Goal: Task Accomplishment & Management: Contribute content

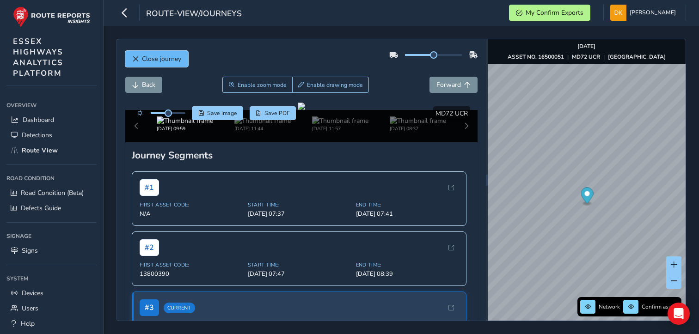
click at [155, 55] on span "Close journey" at bounding box center [161, 59] width 39 height 9
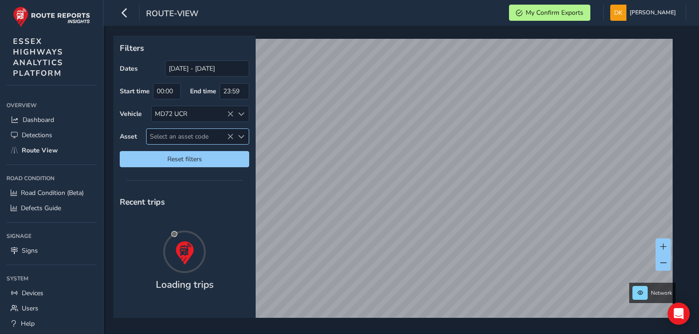
click at [166, 136] on span "Select an asset code" at bounding box center [189, 136] width 87 height 15
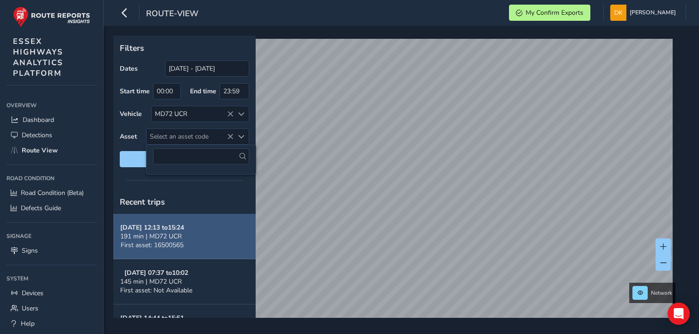
type input "16500099"
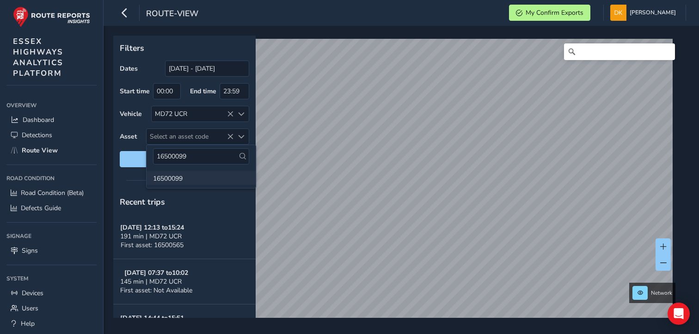
type input "16500099"
click at [165, 178] on li "16500099" at bounding box center [200, 178] width 109 height 14
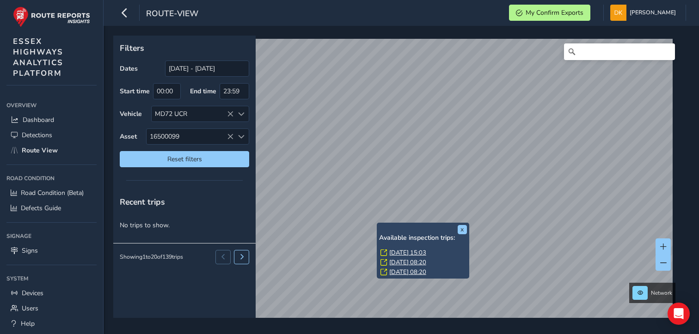
click at [410, 252] on link "[DATE] 15:03" at bounding box center [407, 253] width 37 height 8
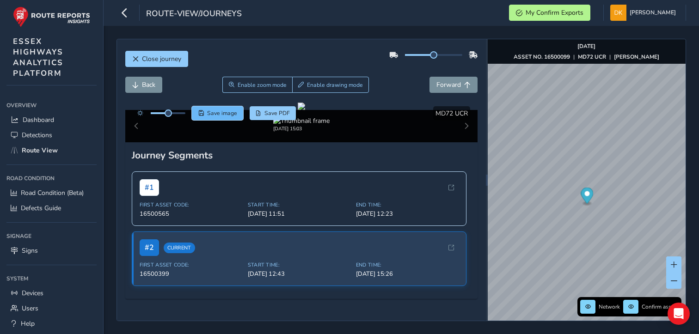
click at [227, 114] on span "Save image" at bounding box center [222, 113] width 30 height 7
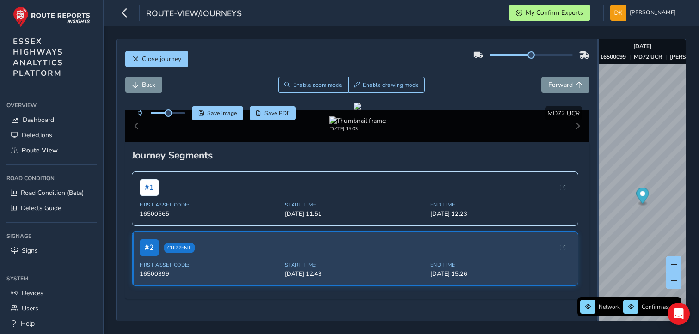
click at [598, 196] on div at bounding box center [598, 179] width 2 height 281
click at [361, 110] on div at bounding box center [357, 106] width 7 height 7
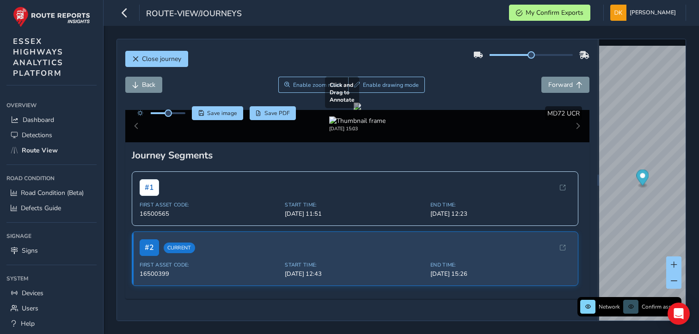
click at [361, 110] on div at bounding box center [357, 106] width 7 height 7
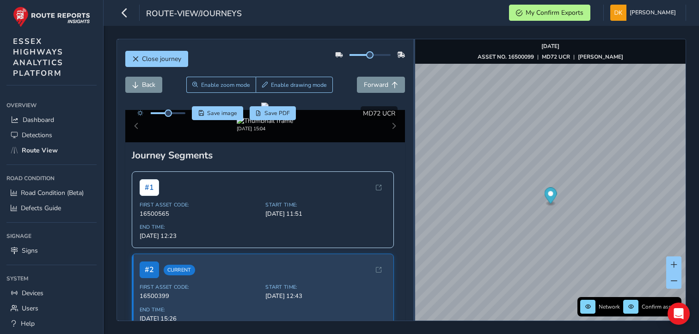
drag, startPoint x: 597, startPoint y: 200, endPoint x: 413, endPoint y: 177, distance: 185.8
click at [413, 177] on div at bounding box center [414, 179] width 2 height 281
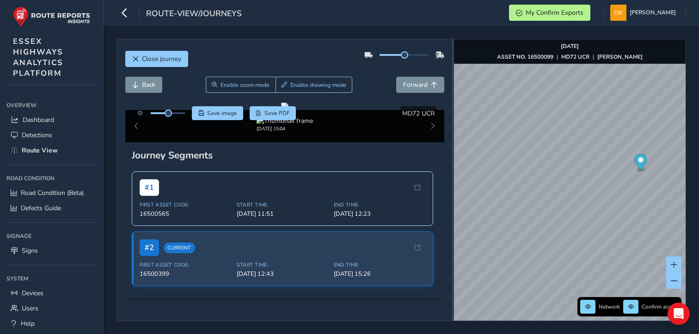
drag, startPoint x: 414, startPoint y: 204, endPoint x: 453, endPoint y: 212, distance: 40.6
click at [453, 212] on div at bounding box center [453, 179] width 2 height 281
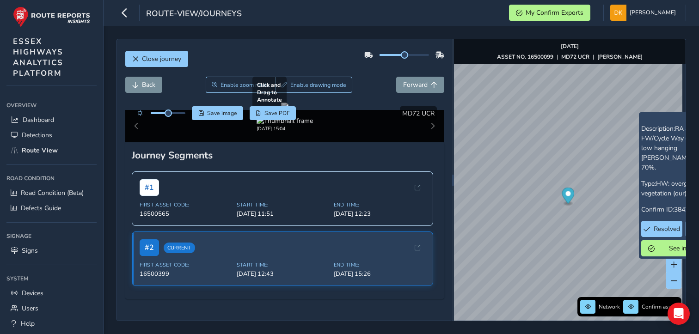
click at [281, 110] on div at bounding box center [284, 106] width 7 height 7
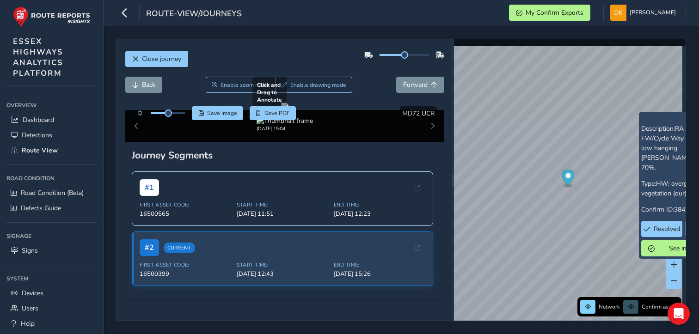
click at [281, 110] on div at bounding box center [284, 106] width 7 height 7
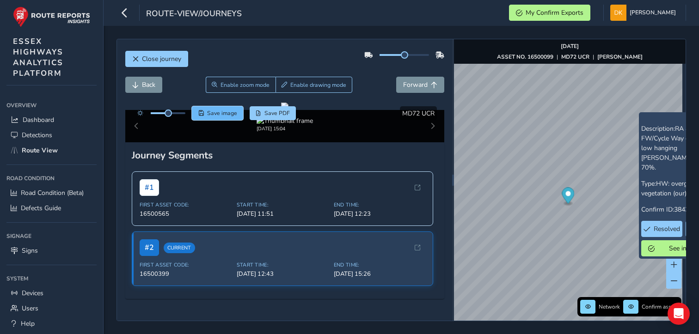
click at [226, 113] on span "Save image" at bounding box center [222, 113] width 30 height 7
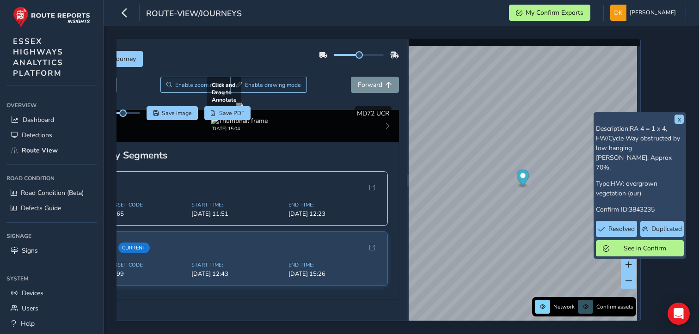
click at [243, 110] on div at bounding box center [239, 106] width 7 height 7
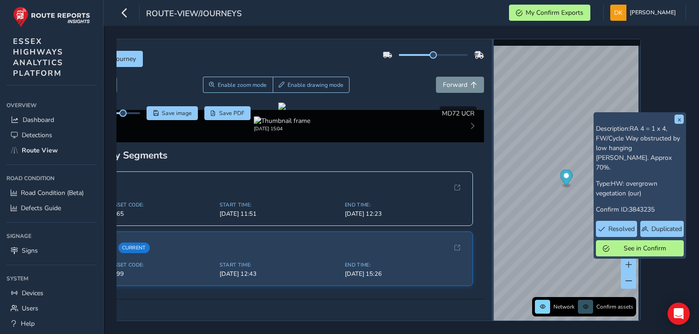
drag, startPoint x: 397, startPoint y: 229, endPoint x: 480, endPoint y: 223, distance: 83.8
click at [492, 223] on div at bounding box center [493, 179] width 2 height 281
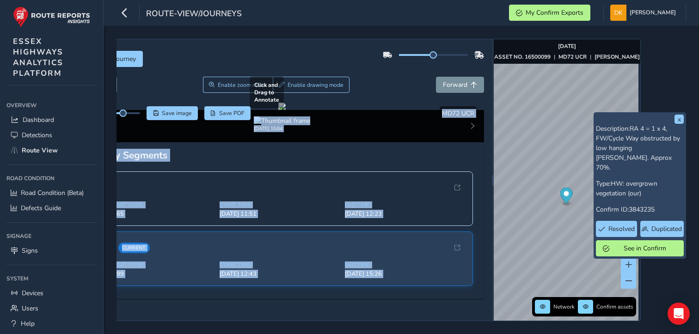
click at [286, 110] on div at bounding box center [281, 106] width 7 height 7
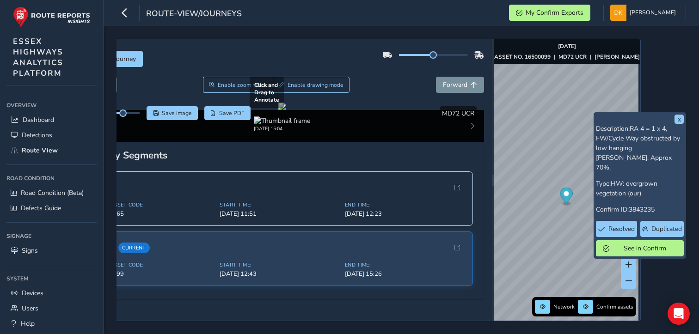
click at [286, 110] on div at bounding box center [281, 106] width 7 height 7
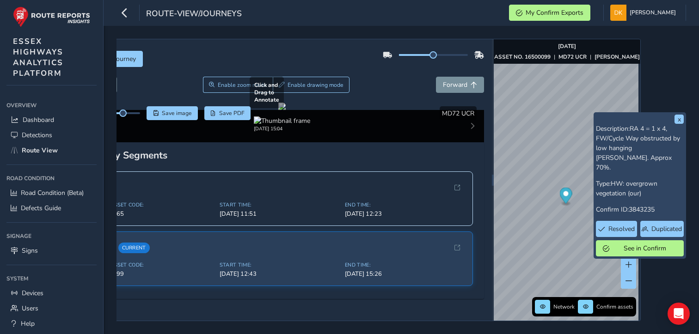
click at [286, 110] on div at bounding box center [281, 106] width 7 height 7
drag, startPoint x: 407, startPoint y: 232, endPoint x: 361, endPoint y: 209, distance: 51.3
click at [286, 110] on div at bounding box center [281, 106] width 7 height 7
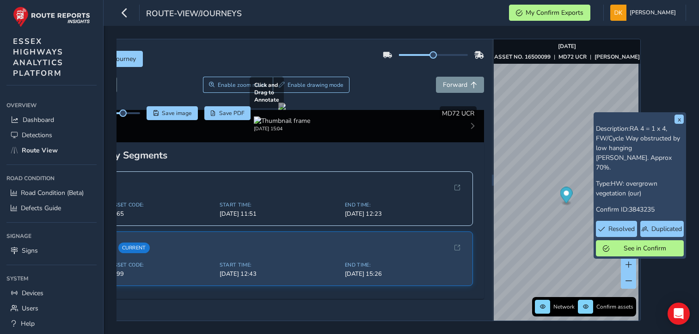
click at [286, 110] on div at bounding box center [281, 106] width 7 height 7
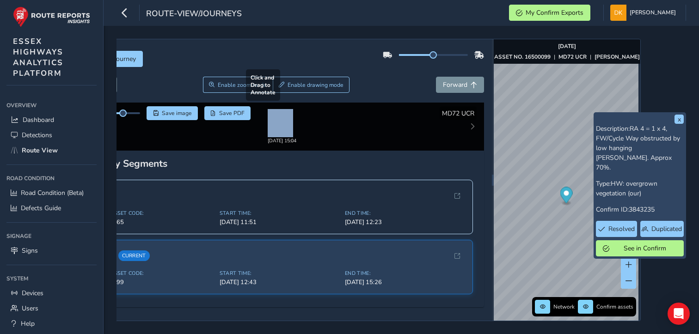
click at [286, 110] on div at bounding box center [281, 106] width 7 height 7
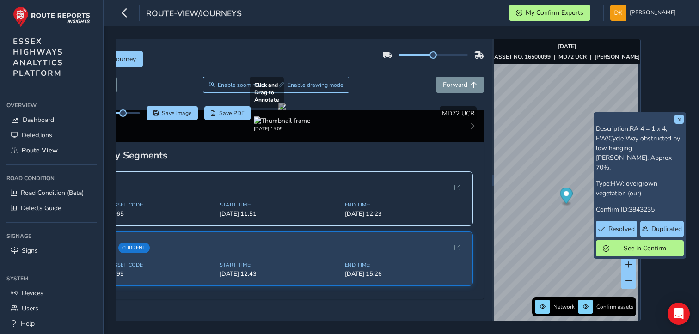
click at [286, 110] on div at bounding box center [281, 106] width 7 height 7
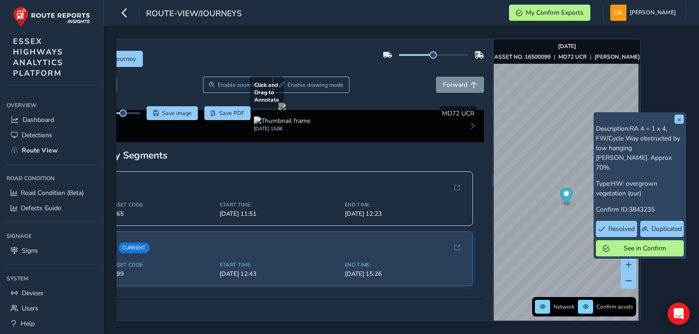
click at [286, 110] on div at bounding box center [281, 106] width 7 height 7
drag, startPoint x: 348, startPoint y: 228, endPoint x: 295, endPoint y: 215, distance: 54.1
click at [286, 110] on div at bounding box center [281, 106] width 7 height 7
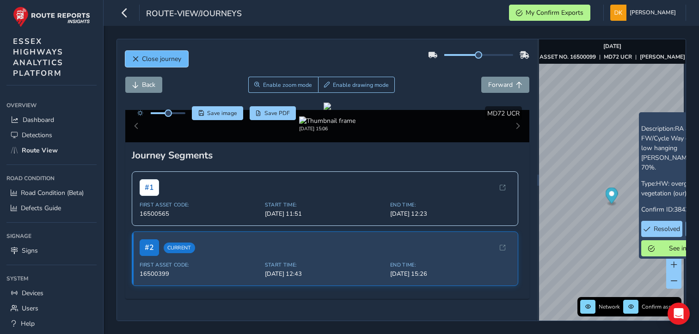
click at [155, 61] on span "Close journey" at bounding box center [161, 59] width 39 height 9
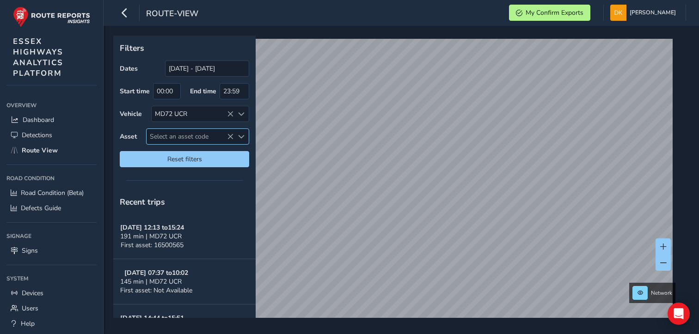
click at [168, 137] on span "Select an asset code" at bounding box center [189, 136] width 87 height 15
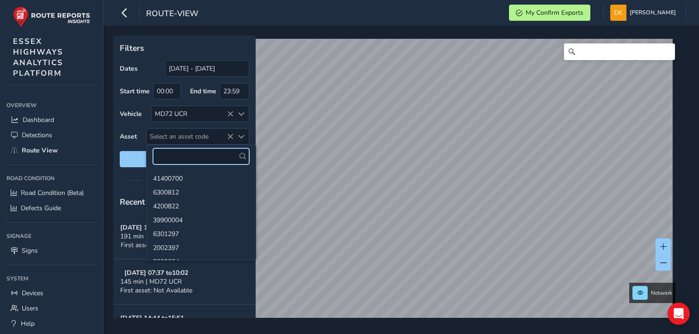
paste input "16500565"
type input "16500565"
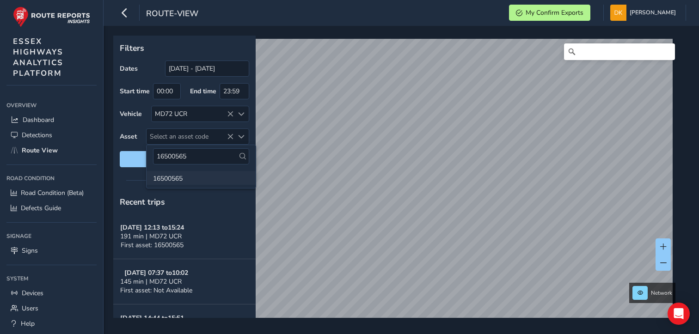
click at [176, 176] on li "16500565" at bounding box center [200, 178] width 109 height 14
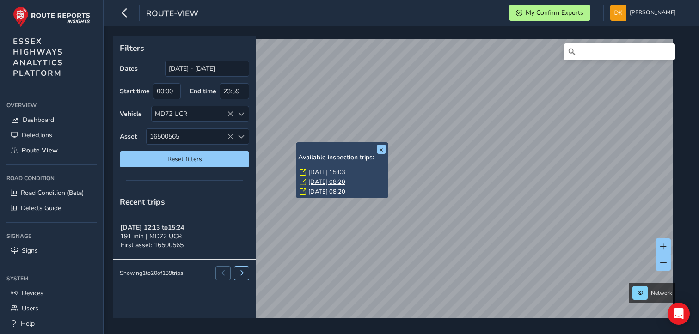
click at [322, 170] on link "[DATE] 15:03" at bounding box center [326, 172] width 37 height 8
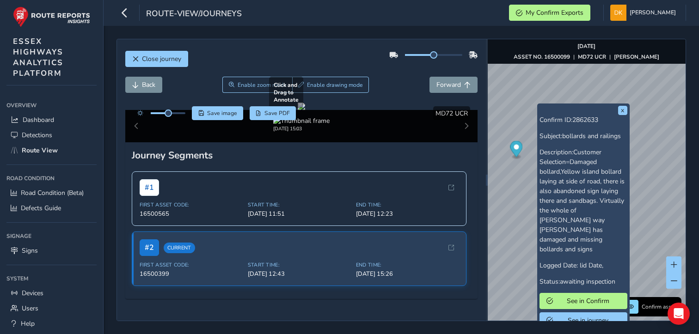
scroll to position [46, 0]
click at [619, 106] on button "x" at bounding box center [622, 110] width 9 height 9
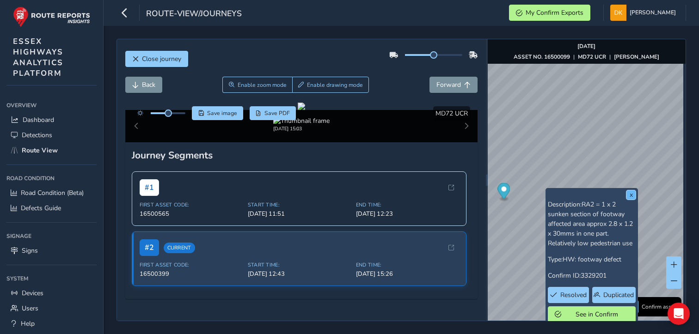
click at [633, 194] on button "x" at bounding box center [630, 194] width 9 height 9
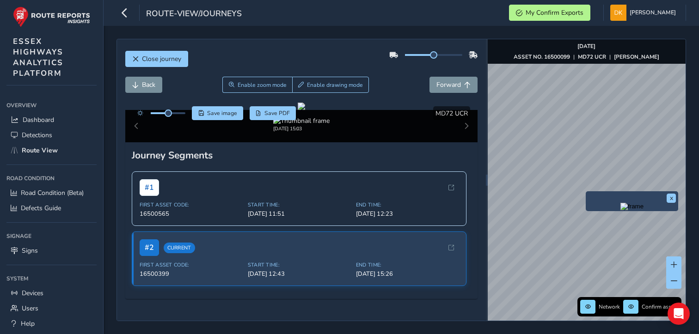
click at [620, 210] on img "Preview frame" at bounding box center [631, 206] width 23 height 7
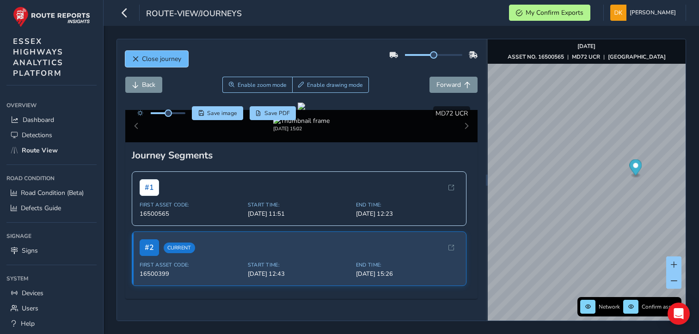
click at [145, 61] on span "Close journey" at bounding box center [161, 59] width 39 height 9
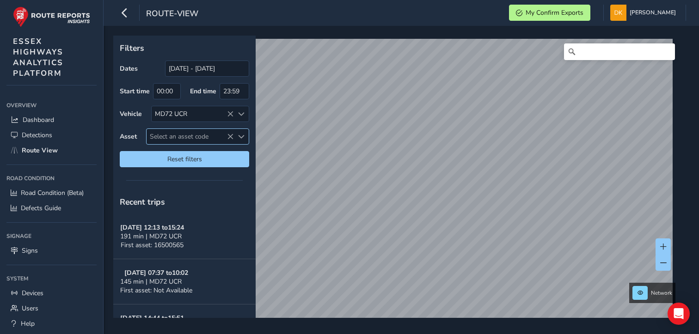
click at [190, 138] on span "Select an asset code" at bounding box center [189, 136] width 87 height 15
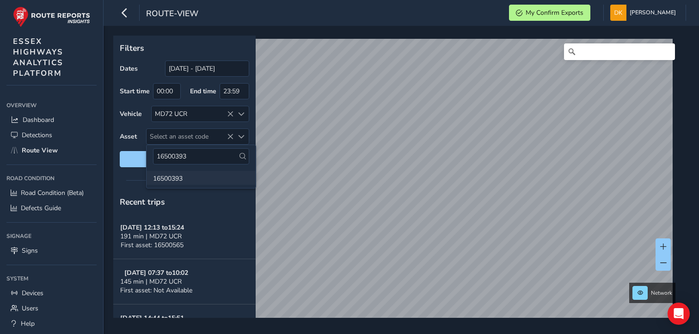
type input "16500393"
click at [179, 177] on li "16500393" at bounding box center [200, 178] width 109 height 14
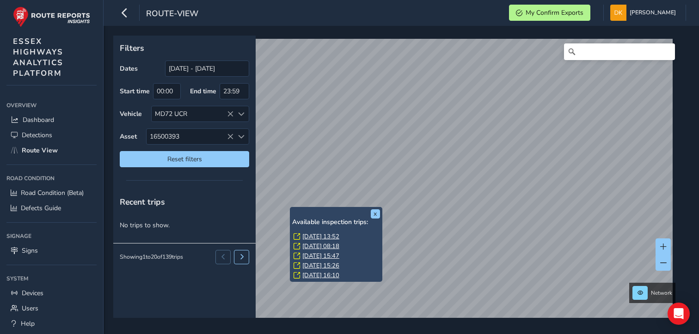
click at [311, 236] on link "[DATE] 13:52" at bounding box center [320, 236] width 37 height 8
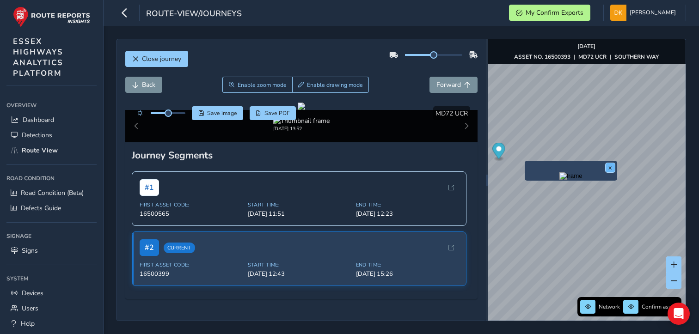
click at [610, 165] on button "x" at bounding box center [609, 167] width 9 height 9
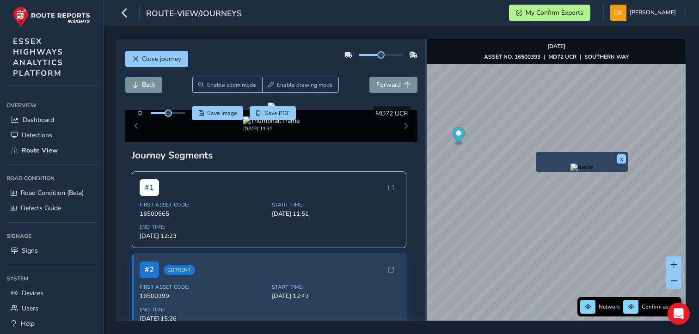
drag, startPoint x: 485, startPoint y: 200, endPoint x: 425, endPoint y: 198, distance: 60.1
click at [425, 198] on div "Close journey Back Enable zoom mode Enable drawing mode Forward Click and Drag …" at bounding box center [400, 180] width 569 height 282
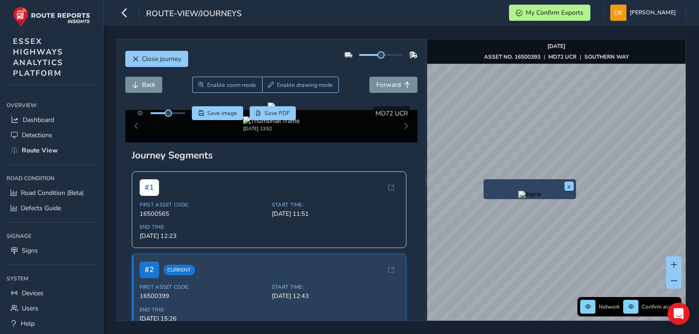
click at [518, 198] on img "Preview frame" at bounding box center [529, 194] width 23 height 7
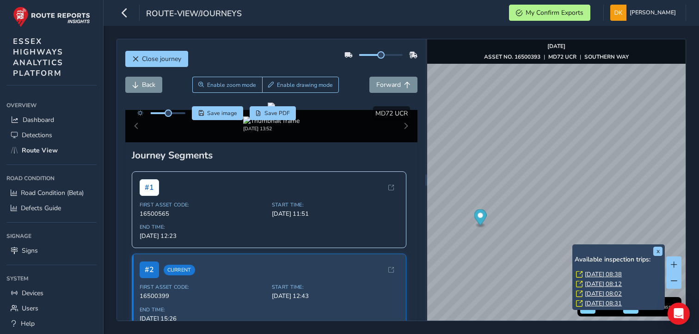
click at [592, 273] on link "[DATE] 08:38" at bounding box center [603, 274] width 37 height 8
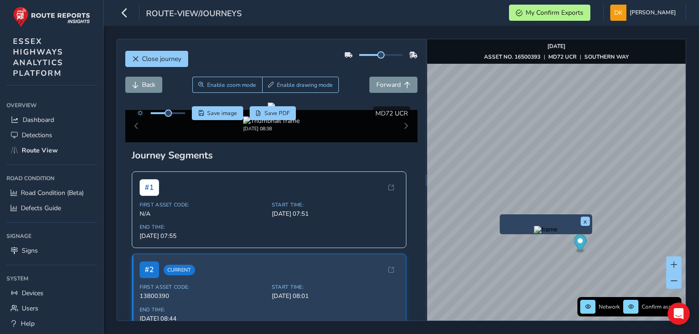
click at [534, 232] on img "Preview frame" at bounding box center [545, 229] width 23 height 7
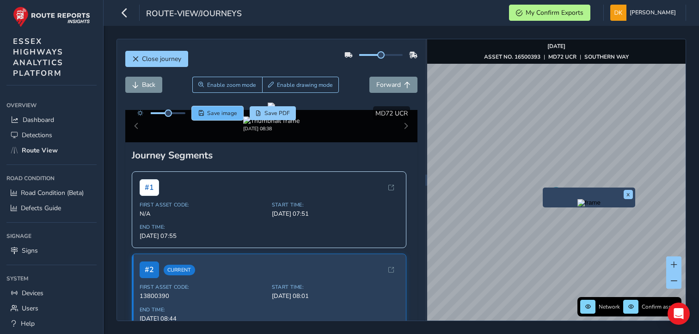
click at [219, 114] on span "Save image" at bounding box center [222, 113] width 30 height 7
click at [627, 194] on button "x" at bounding box center [627, 194] width 9 height 9
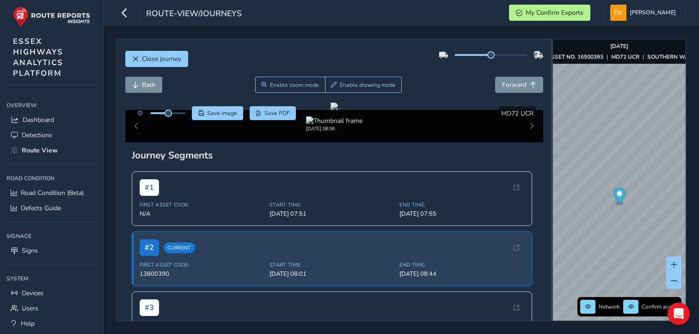
drag, startPoint x: 426, startPoint y: 203, endPoint x: 552, endPoint y: 220, distance: 127.3
click at [552, 220] on div at bounding box center [552, 179] width 2 height 281
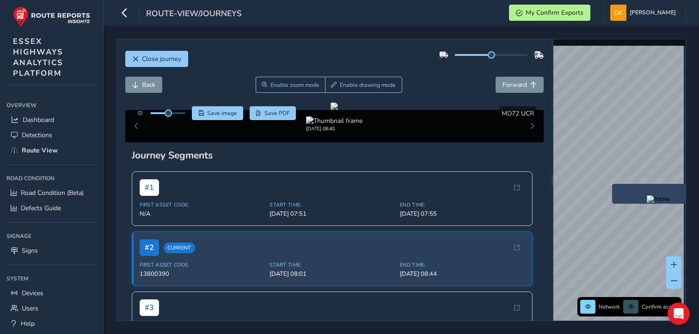
click at [529, 101] on div "Close journey Back Enable zoom mode Enable drawing mode Forward Click and Drag …" at bounding box center [400, 180] width 569 height 282
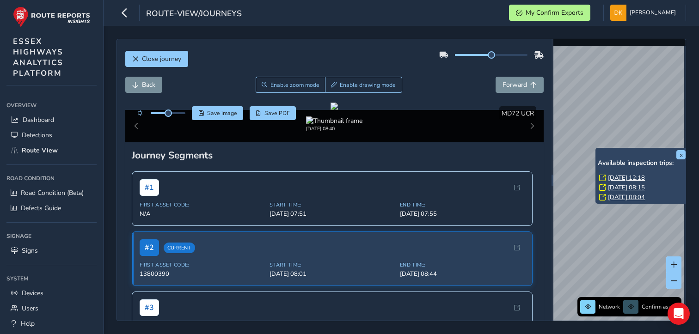
click at [610, 177] on link "[DATE] 12:18" at bounding box center [626, 178] width 37 height 8
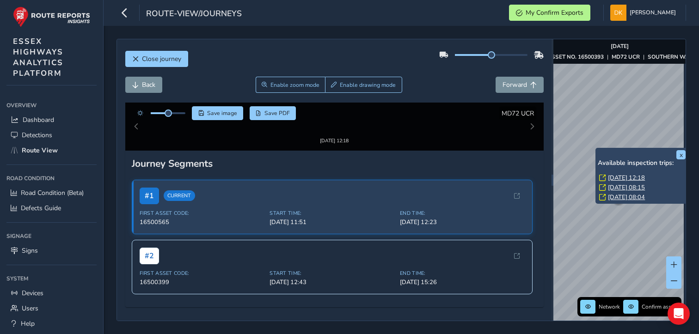
scroll to position [0, 9]
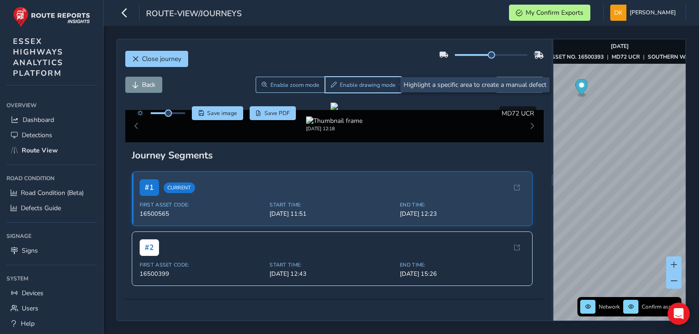
click at [366, 86] on span "Enable drawing mode" at bounding box center [368, 84] width 56 height 7
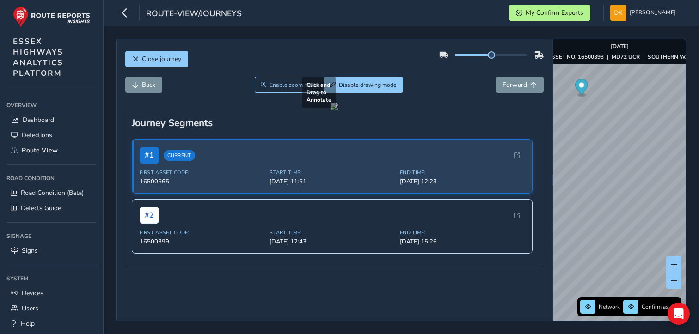
drag, startPoint x: 361, startPoint y: 205, endPoint x: 425, endPoint y: 258, distance: 82.7
click at [338, 110] on div at bounding box center [333, 106] width 7 height 7
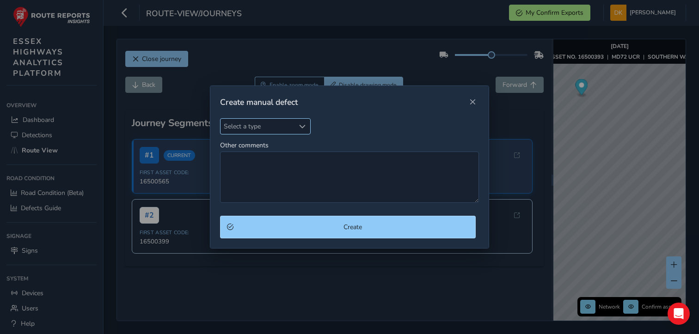
click at [303, 125] on span "Select a type" at bounding box center [302, 126] width 6 height 6
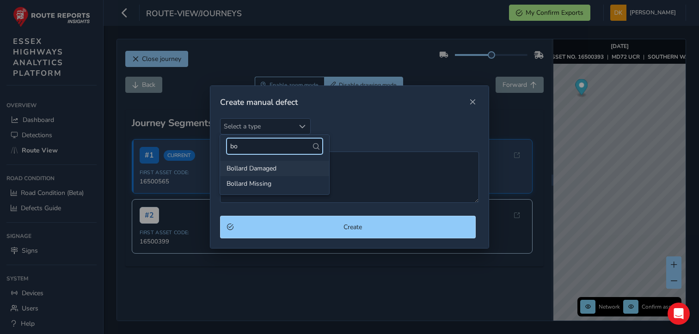
type input "bo"
click at [252, 167] on li "Bollard Damaged" at bounding box center [274, 168] width 109 height 15
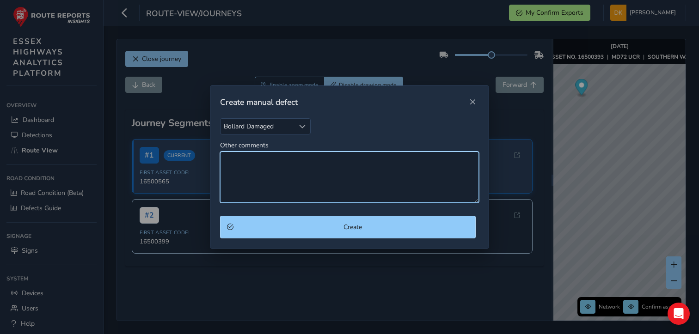
click at [235, 165] on textarea "Other comments" at bounding box center [349, 177] width 259 height 51
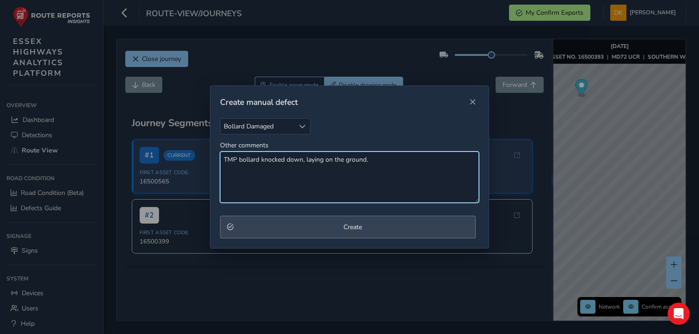
type textarea "TMP bollard knocked down, laying on the ground."
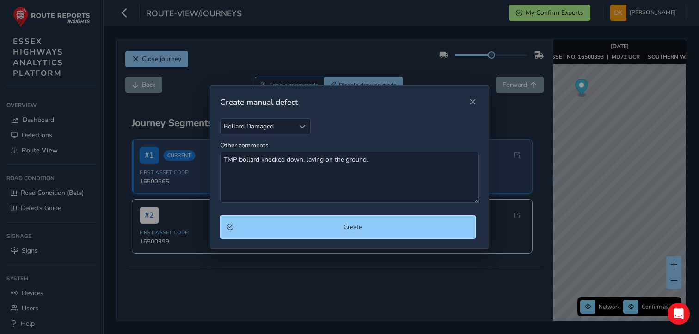
click at [356, 226] on span "Create" at bounding box center [353, 227] width 232 height 9
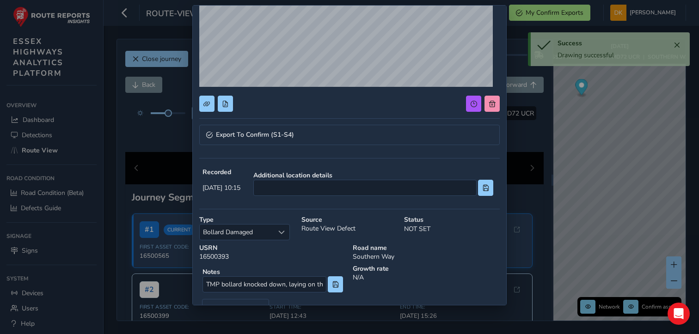
scroll to position [139, 0]
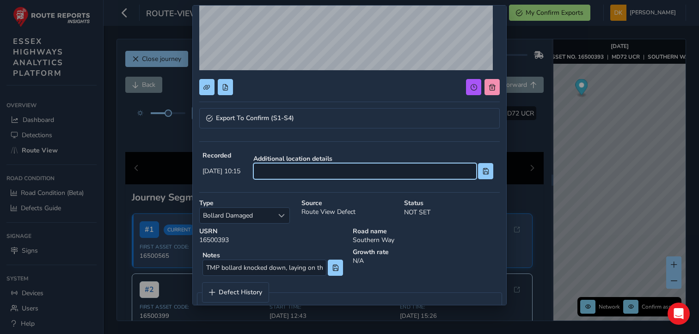
click at [295, 166] on input at bounding box center [364, 171] width 223 height 16
type input "Adj [PERSON_NAME][GEOGRAPHIC_DATA]"
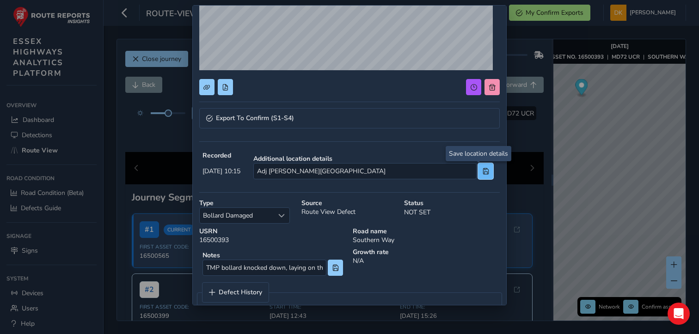
click at [482, 169] on span at bounding box center [485, 171] width 6 height 6
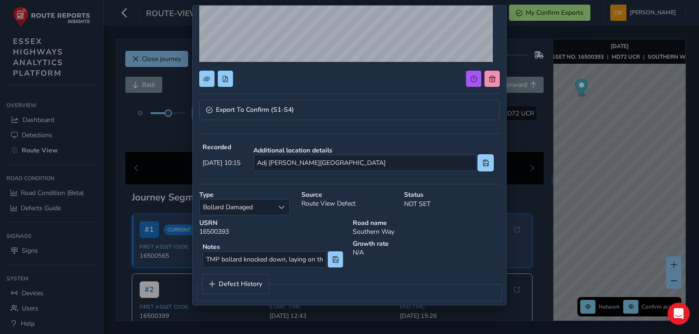
scroll to position [155, 0]
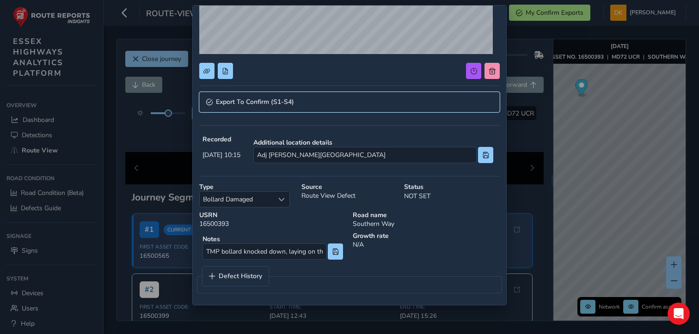
click at [256, 99] on span "Export To Confirm (S1-S4)" at bounding box center [255, 102] width 78 height 6
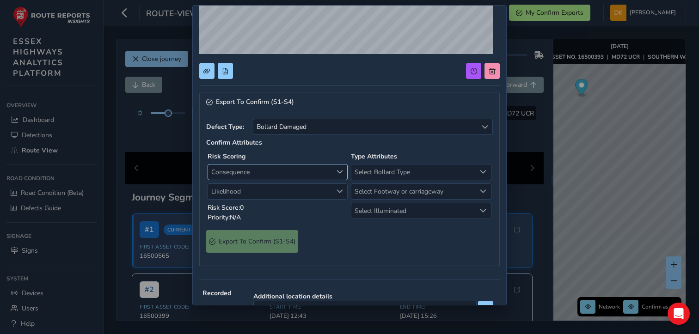
click at [336, 169] on span "Consequence" at bounding box center [339, 172] width 6 height 6
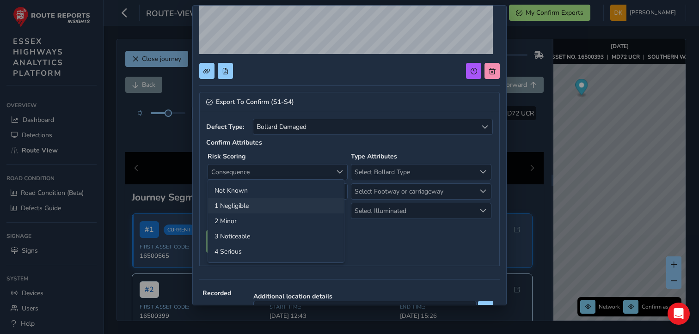
click at [248, 205] on li "1 Negligible" at bounding box center [276, 205] width 136 height 15
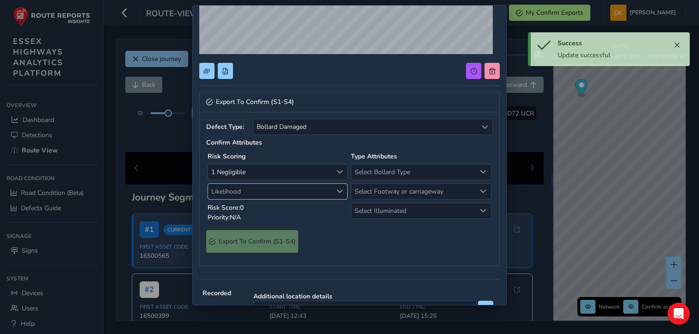
click at [340, 190] on div "Likelihood" at bounding box center [339, 191] width 15 height 15
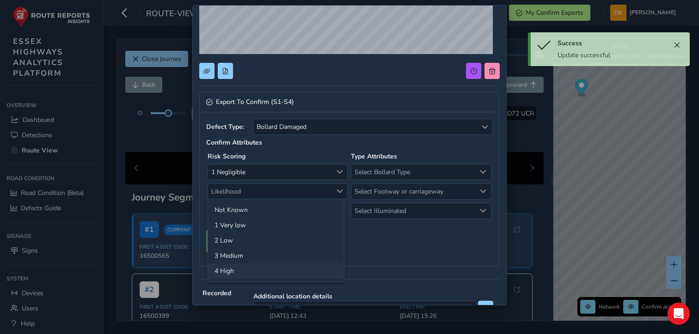
click at [235, 269] on li "4 High" at bounding box center [276, 270] width 136 height 15
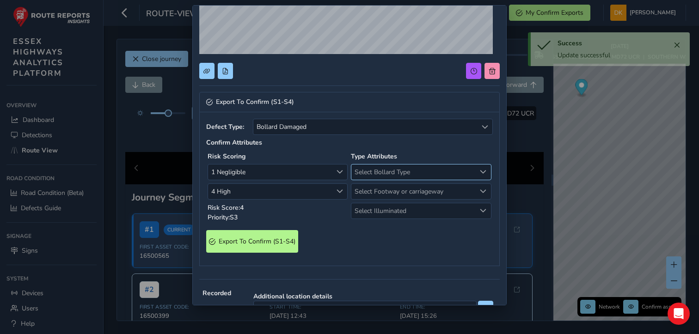
click at [480, 171] on span "Select Bollard Type" at bounding box center [483, 172] width 6 height 6
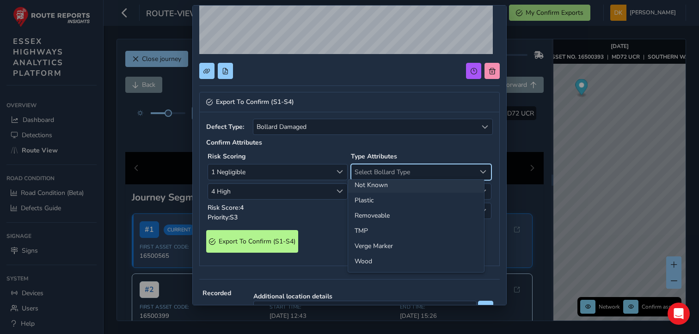
scroll to position [52, 0]
click at [366, 231] on li "TMP" at bounding box center [416, 230] width 136 height 15
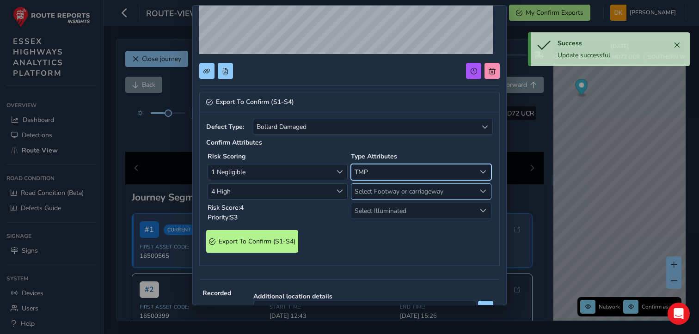
click at [480, 189] on span "Select Footway or carriageway" at bounding box center [483, 191] width 6 height 6
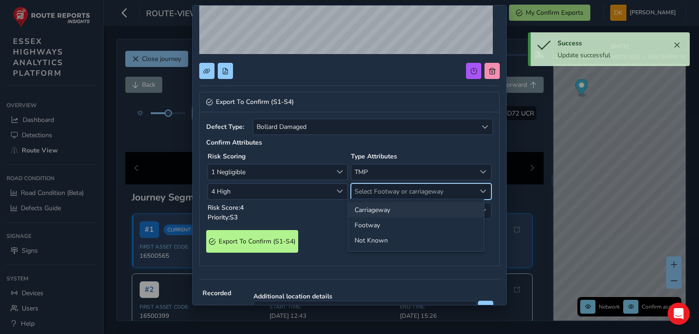
click at [387, 210] on li "Carriageway" at bounding box center [416, 209] width 136 height 15
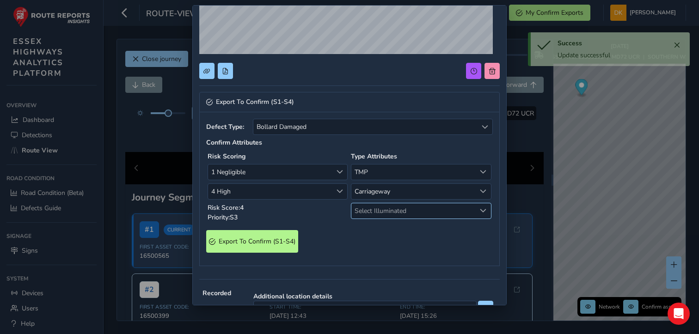
click at [476, 206] on div "Select Illuminated" at bounding box center [483, 210] width 15 height 15
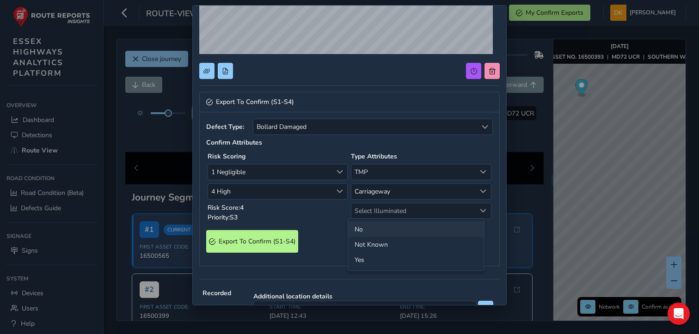
click at [373, 231] on li "No" at bounding box center [416, 229] width 136 height 15
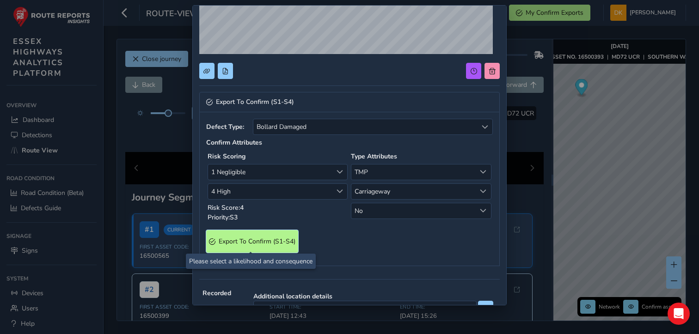
click at [252, 243] on span "Export To Confirm (S1-S4)" at bounding box center [257, 241] width 77 height 9
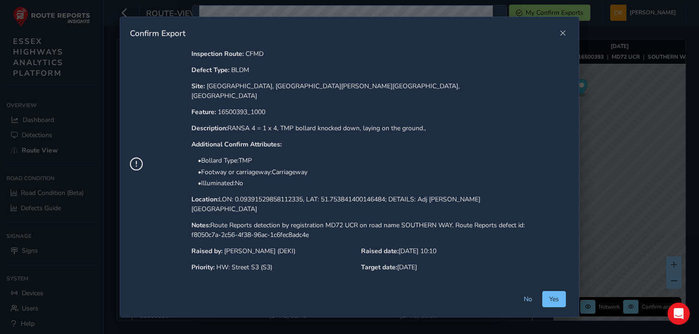
click at [558, 295] on span "Yes" at bounding box center [554, 299] width 10 height 9
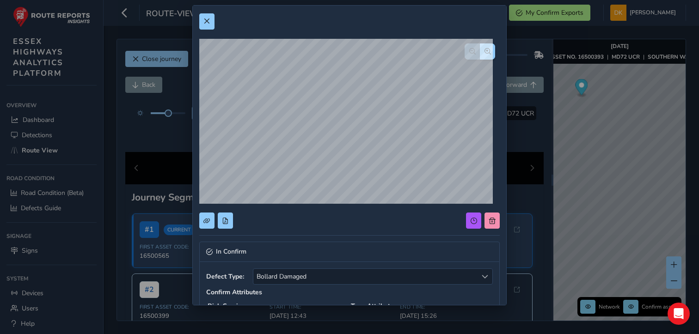
scroll to position [0, 0]
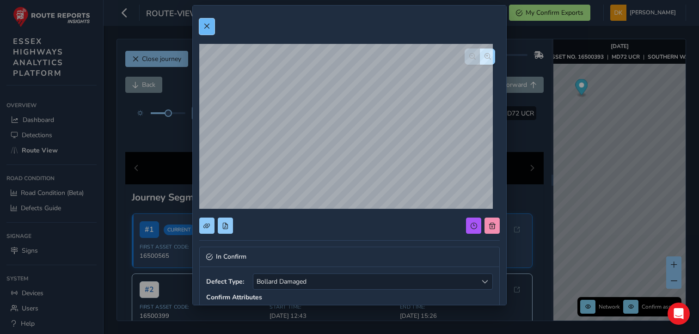
click at [207, 20] on button at bounding box center [206, 26] width 15 height 16
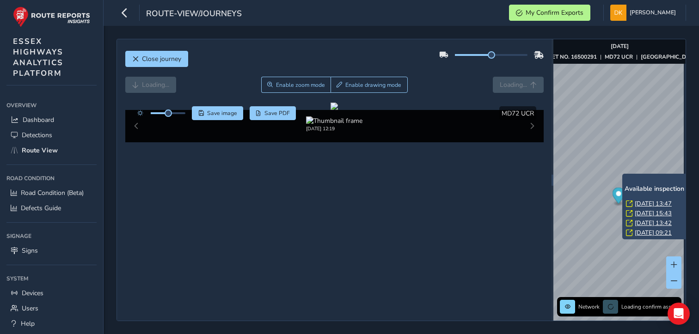
click at [640, 202] on link "Fri, 3 Oct, 13:47" at bounding box center [653, 204] width 37 height 8
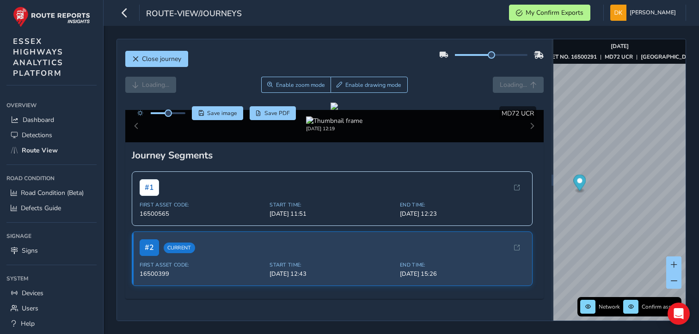
scroll to position [232, 0]
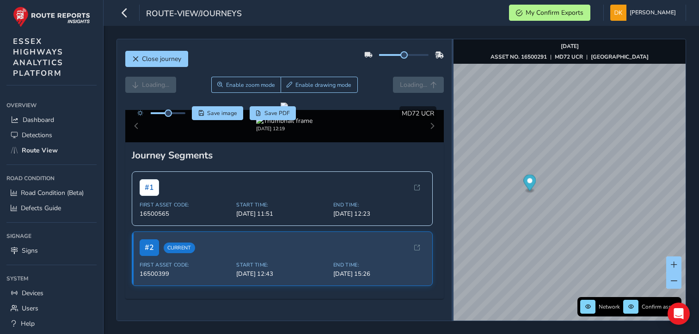
click at [455, 167] on div "Close journey Loading... Enable zoom mode Enable drawing mode Loading... Click …" at bounding box center [400, 180] width 569 height 282
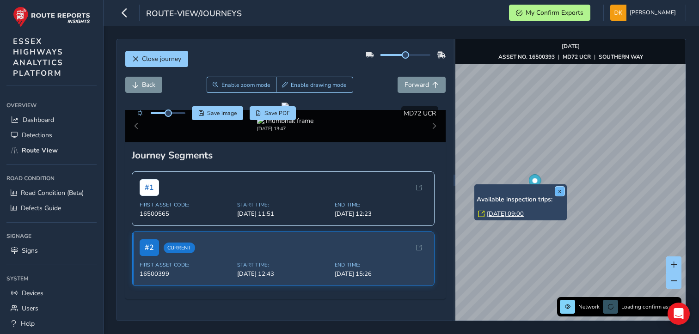
click at [558, 191] on button "x" at bounding box center [559, 191] width 9 height 9
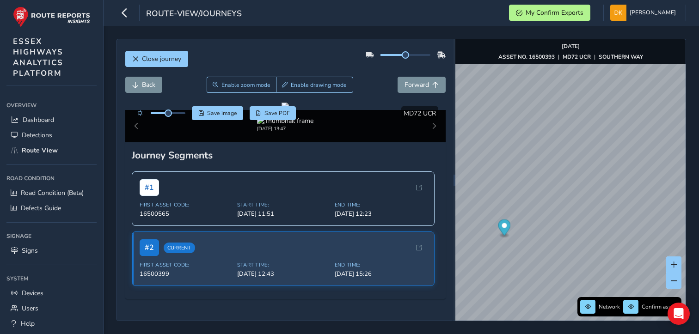
scroll to position [175, 0]
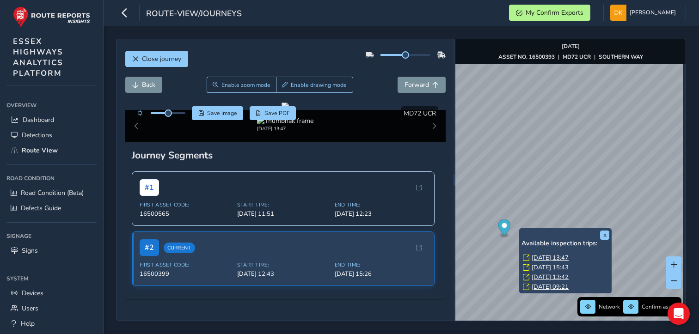
scroll to position [177, 0]
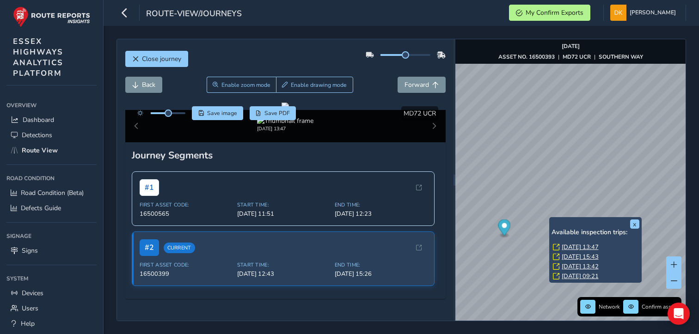
click at [562, 245] on link "Fri, 3 Oct, 13:47" at bounding box center [579, 247] width 37 height 8
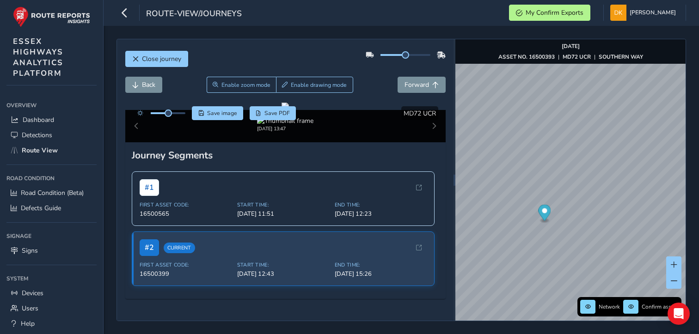
scroll to position [6, 0]
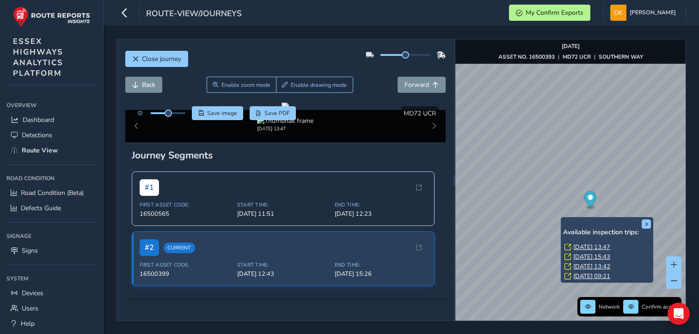
click at [576, 246] on link "Fri, 3 Oct, 13:47" at bounding box center [591, 247] width 37 height 8
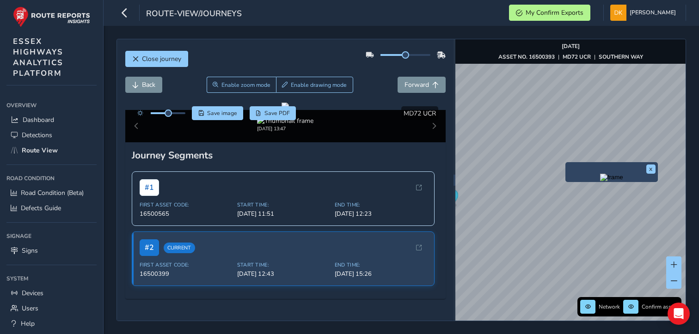
click at [600, 181] on img "Preview frame" at bounding box center [611, 177] width 23 height 7
click at [452, 184] on div "Close journey Back Enable zoom mode Enable drawing mode Forward Click and Drag …" at bounding box center [400, 180] width 569 height 282
click at [444, 225] on div "Close journey Back Enable zoom mode Enable drawing mode Forward Click and Drag …" at bounding box center [400, 180] width 569 height 282
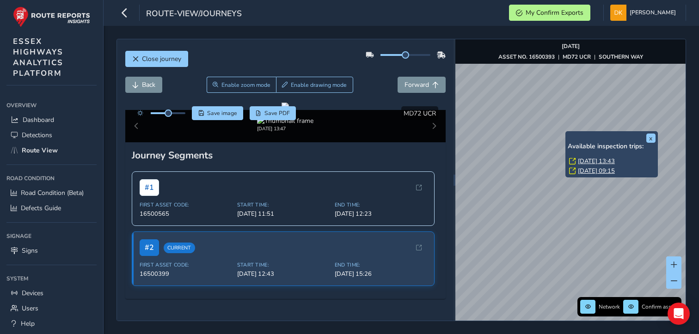
click at [582, 160] on link "Fri, 3 Oct, 13:43" at bounding box center [596, 161] width 37 height 8
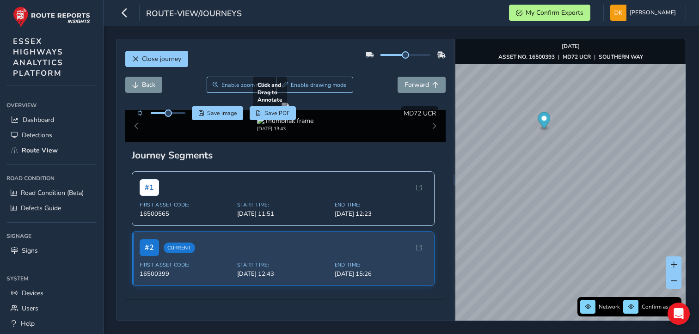
scroll to position [52, 0]
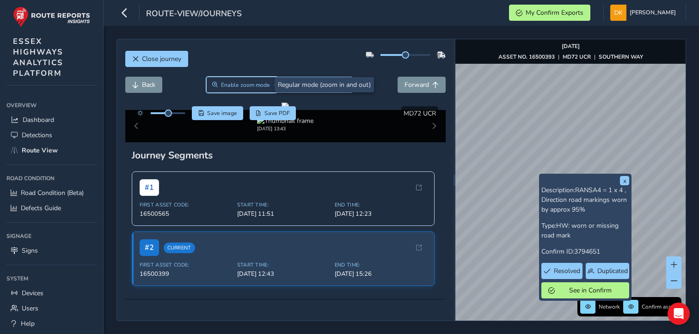
click at [247, 85] on span "Enable zoom mode" at bounding box center [245, 84] width 49 height 7
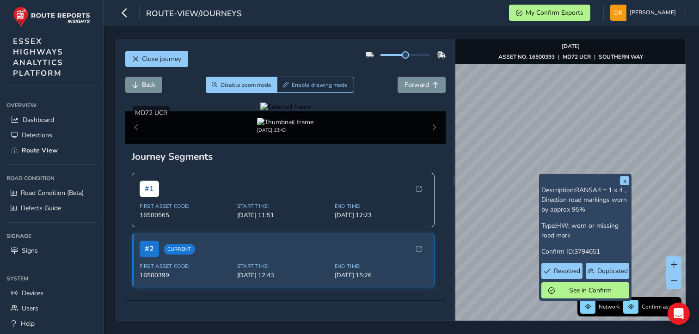
click at [311, 111] on div at bounding box center [285, 107] width 50 height 9
click at [315, 189] on img at bounding box center [308, 197] width 1331 height 749
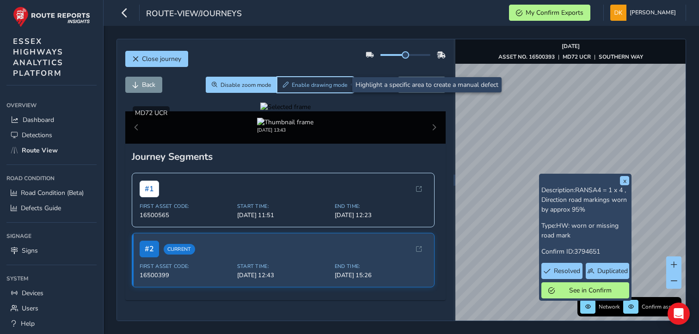
click at [323, 89] on button "Enable drawing mode" at bounding box center [315, 85] width 77 height 16
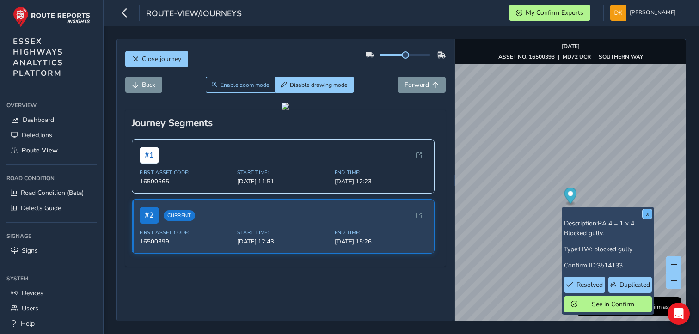
click at [645, 214] on button "x" at bounding box center [646, 213] width 9 height 9
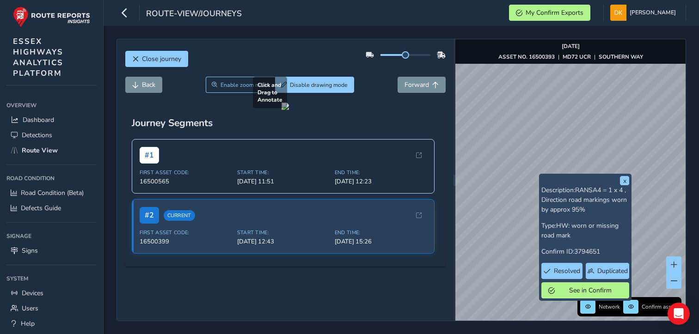
click at [289, 110] on div at bounding box center [284, 106] width 7 height 7
click at [622, 183] on button "x" at bounding box center [624, 180] width 9 height 9
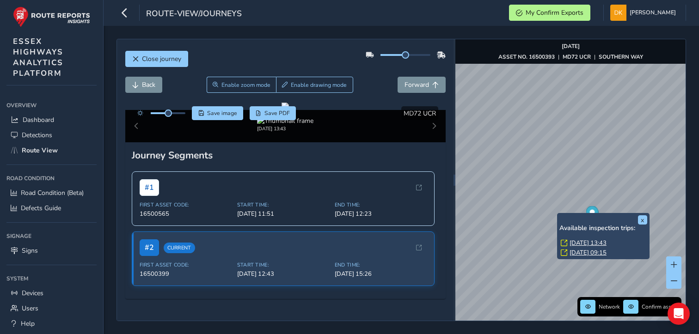
click at [577, 240] on link "Fri, 3 Oct, 13:43" at bounding box center [587, 243] width 37 height 8
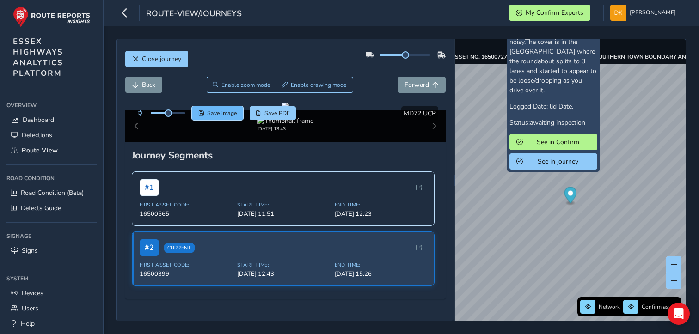
click at [217, 116] on span "Save image" at bounding box center [222, 113] width 30 height 7
